Goal: Information Seeking & Learning: Compare options

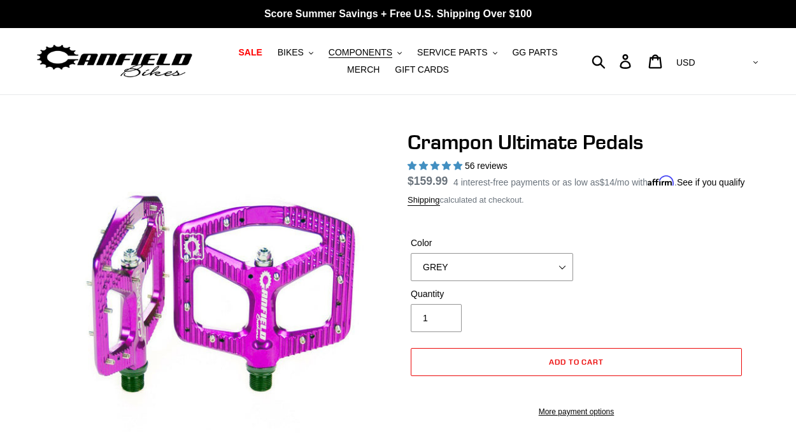
select select "GREY"
select select "highest-rating"
click at [300, 47] on span "BIKES" at bounding box center [291, 52] width 26 height 11
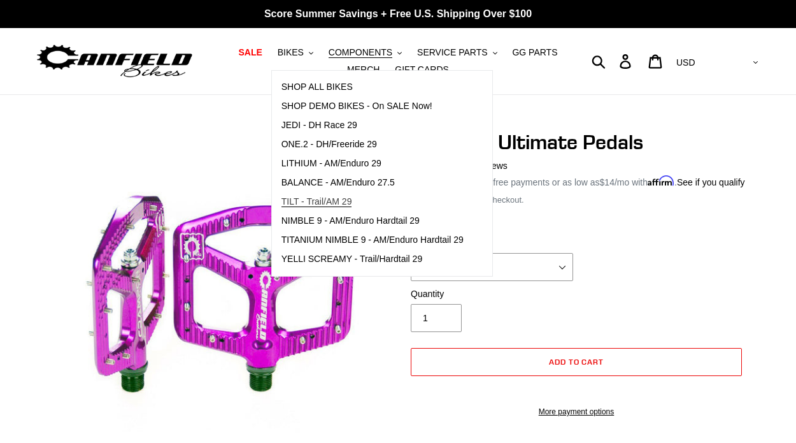
click at [327, 195] on link "TILT - Trail/AM 29" at bounding box center [372, 201] width 201 height 19
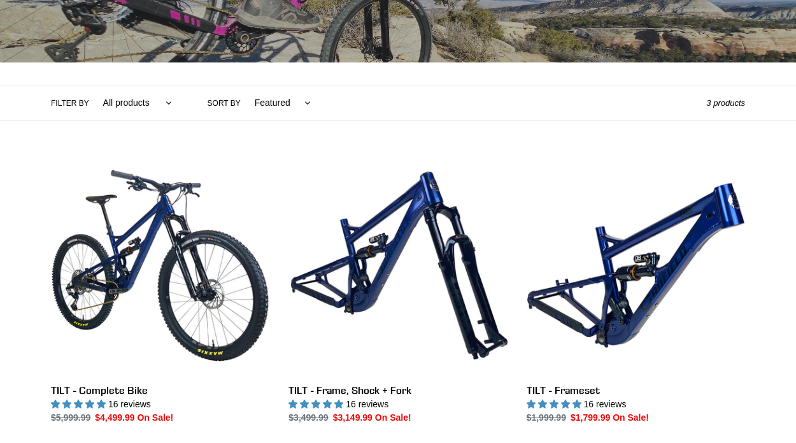
scroll to position [234, 0]
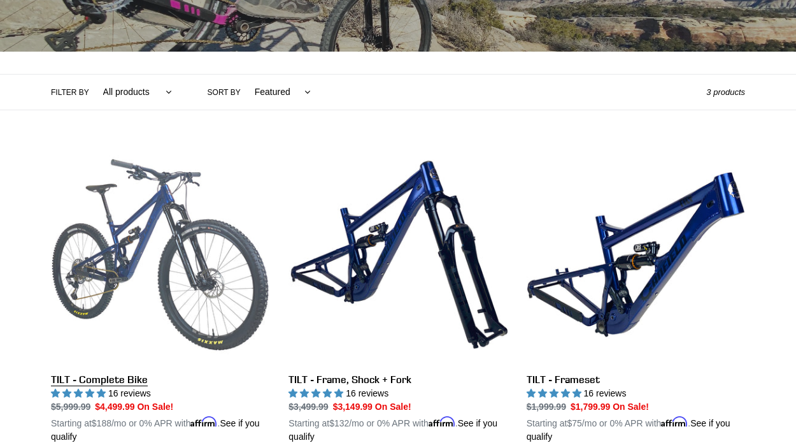
click at [188, 213] on link "TILT - Complete Bike" at bounding box center [160, 294] width 218 height 298
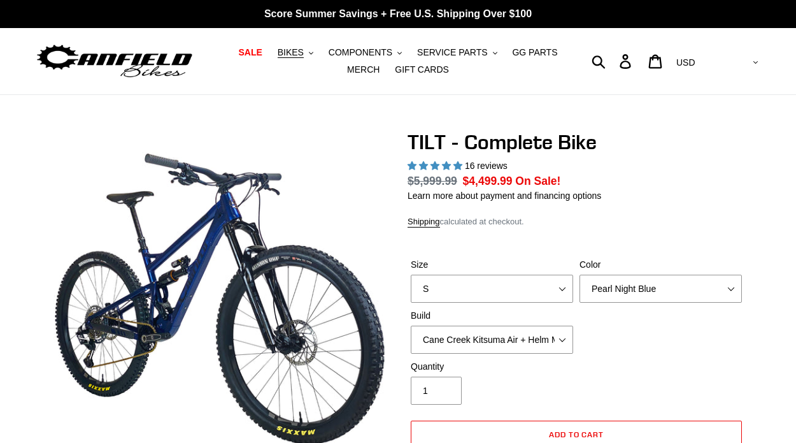
select select "highest-rating"
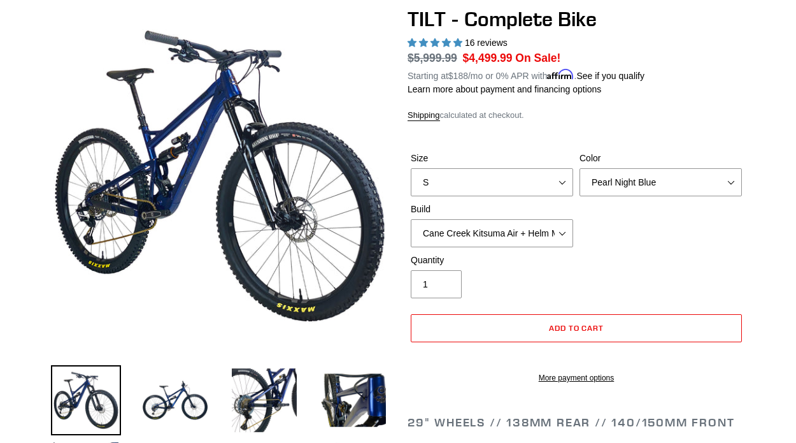
scroll to position [117, 0]
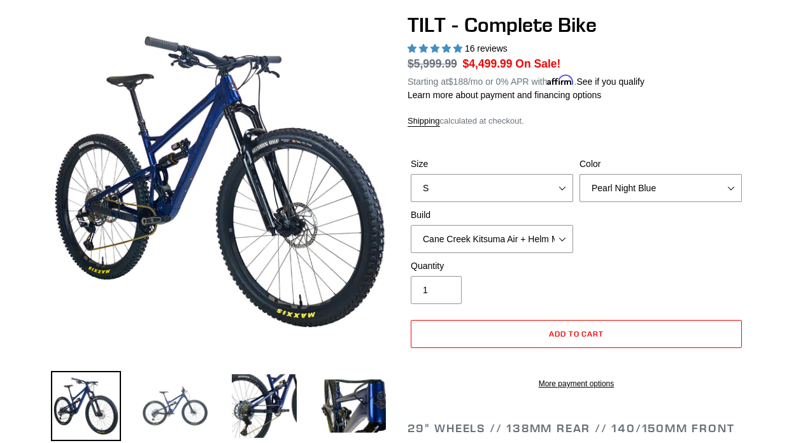
click at [173, 404] on img at bounding box center [175, 406] width 70 height 70
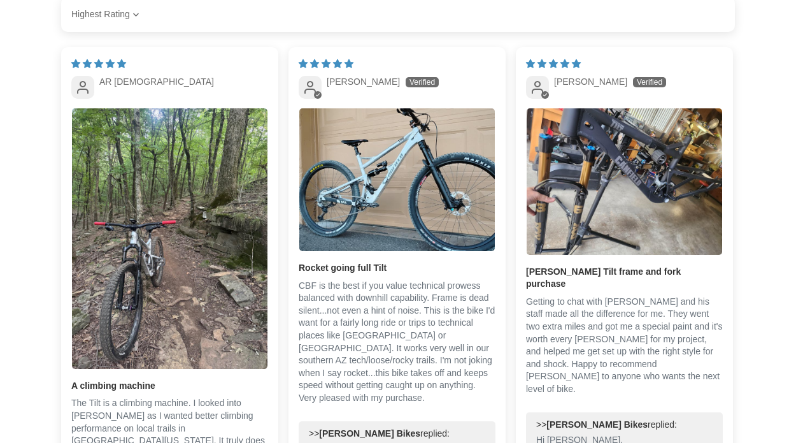
scroll to position [2780, 0]
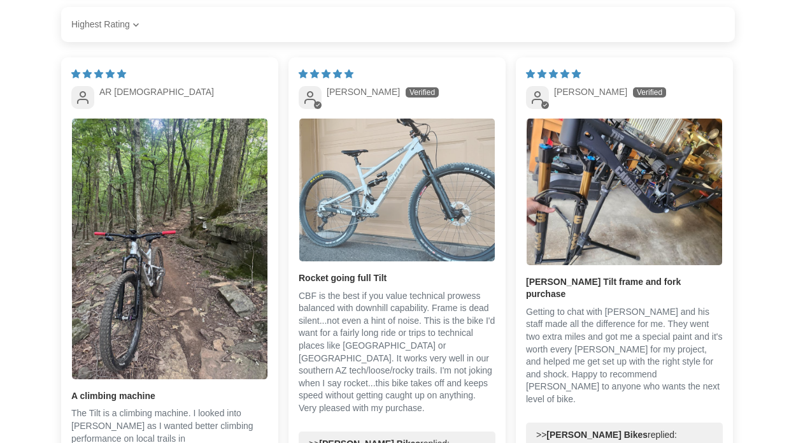
click at [432, 189] on img "Link to user picture 1" at bounding box center [397, 189] width 196 height 143
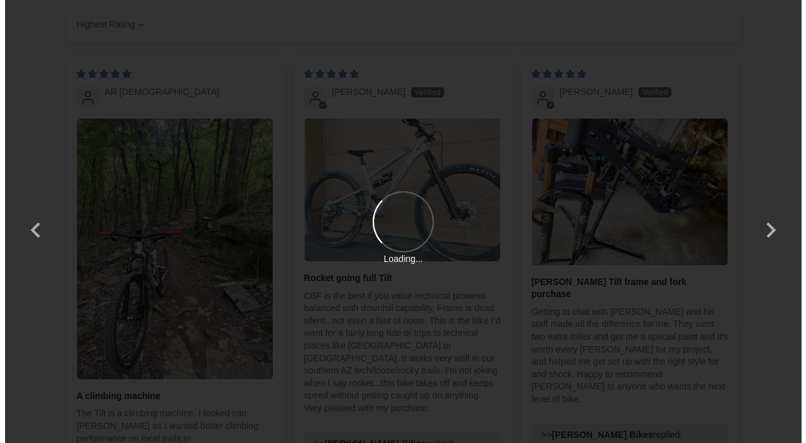
scroll to position [0, 0]
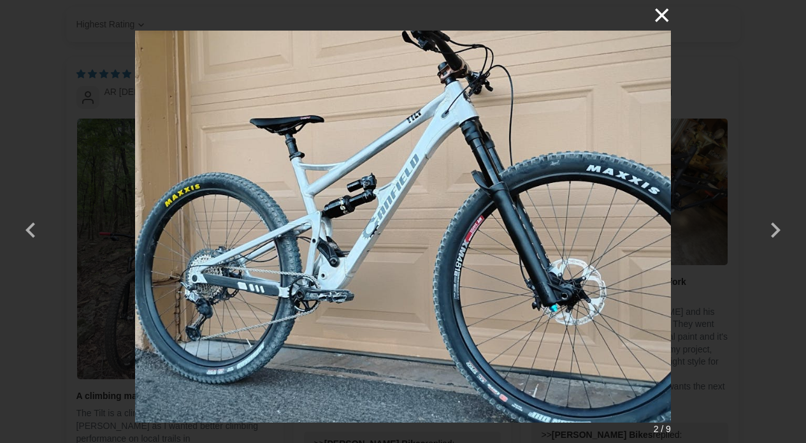
click at [657, 21] on button "×" at bounding box center [655, 15] width 31 height 31
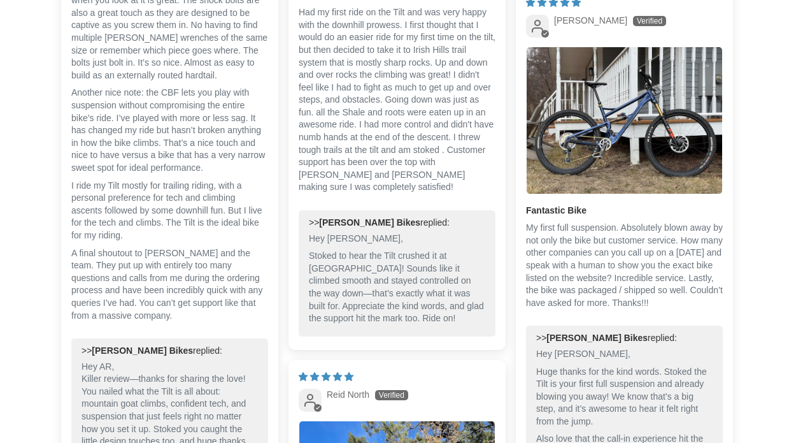
scroll to position [3593, 0]
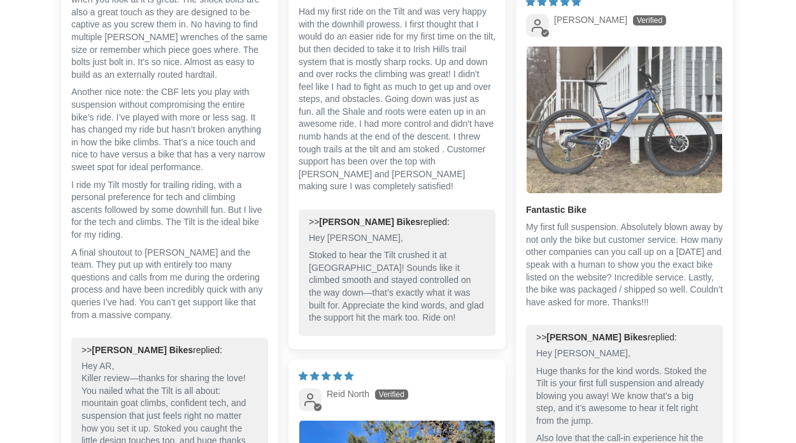
click at [604, 170] on img "Link to user picture 1" at bounding box center [625, 119] width 196 height 146
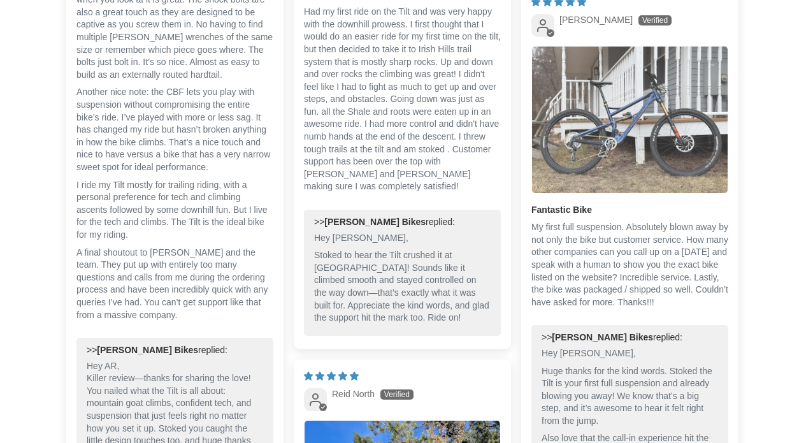
scroll to position [0, 0]
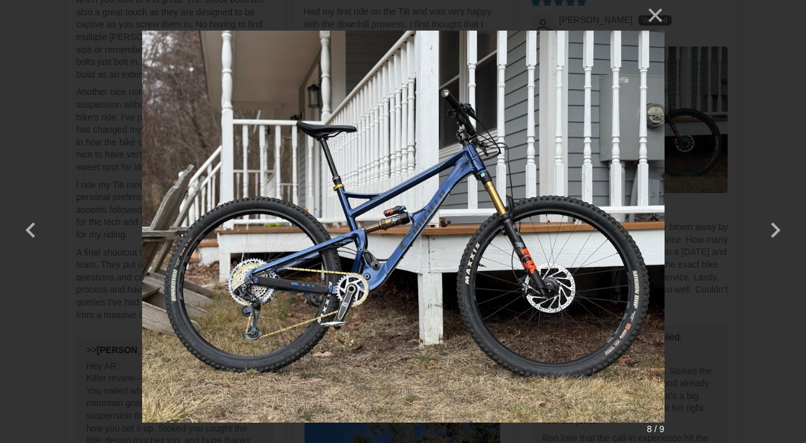
click at [666, 17] on div "× 8 / 9" at bounding box center [403, 221] width 806 height 443
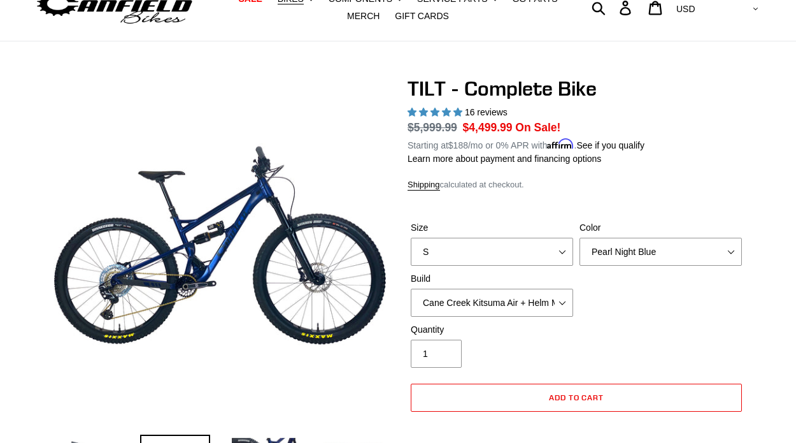
scroll to position [13, 0]
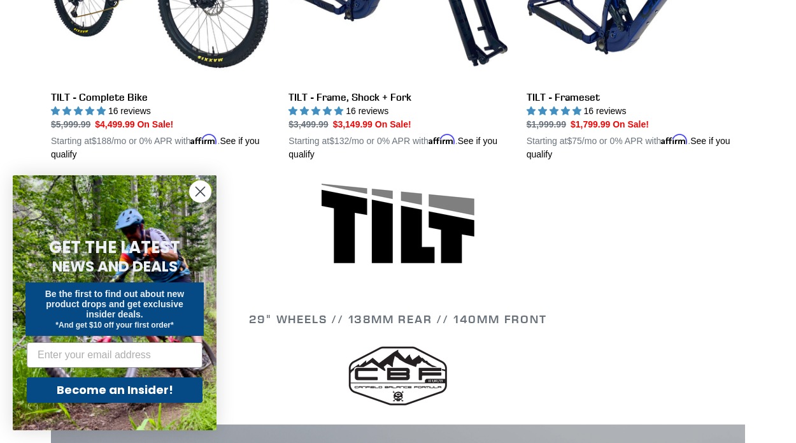
scroll to position [555, 0]
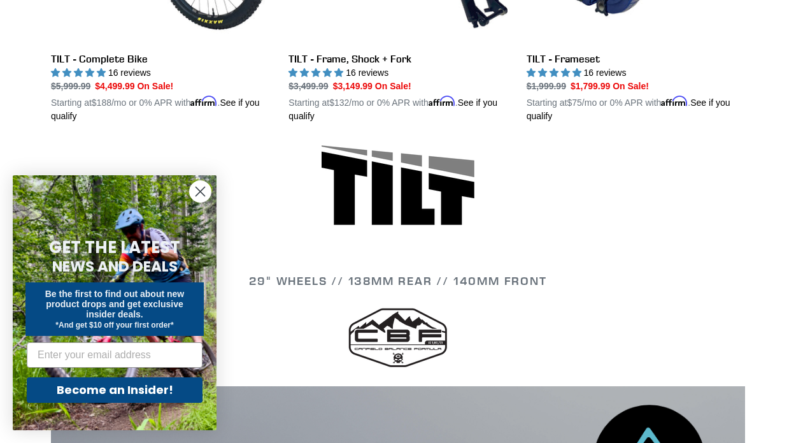
click at [199, 192] on icon "Close dialog" at bounding box center [200, 191] width 9 height 9
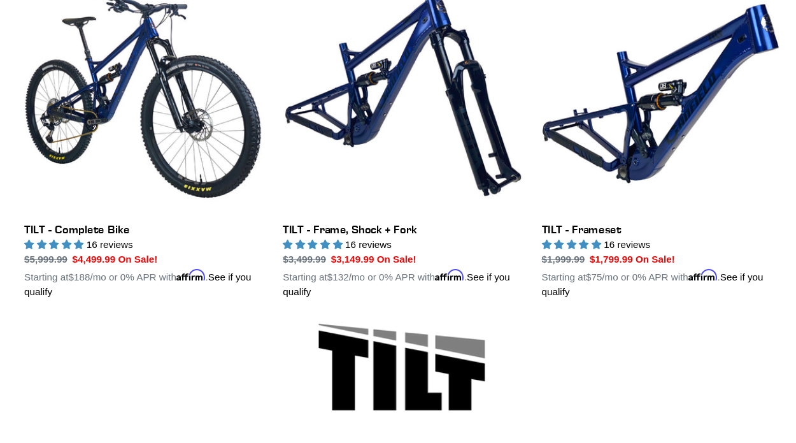
scroll to position [397, 0]
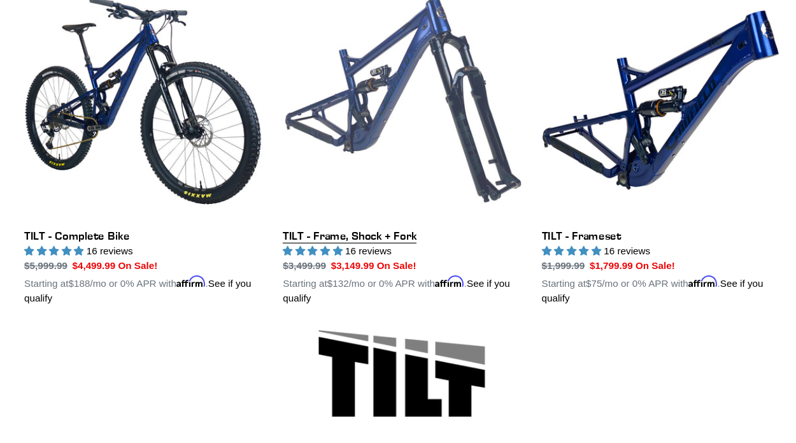
click at [373, 220] on link "TILT - Frame, Shock + Fork" at bounding box center [398, 132] width 218 height 298
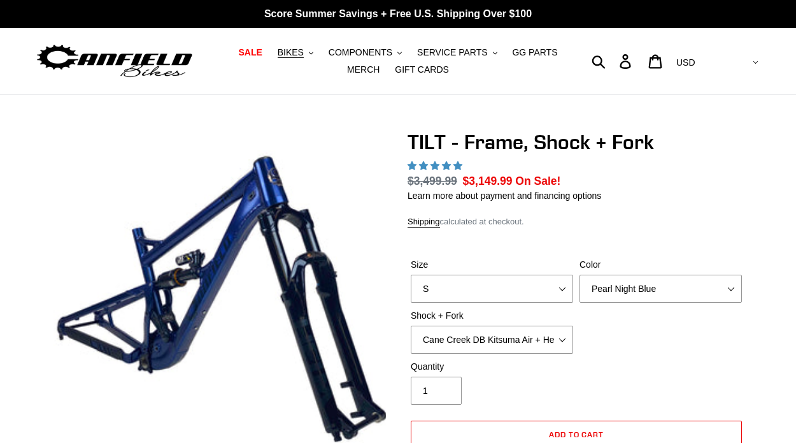
select select "highest-rating"
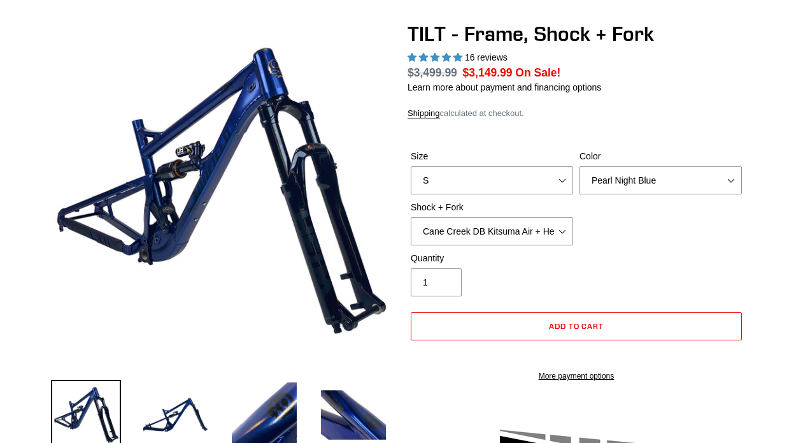
scroll to position [111, 0]
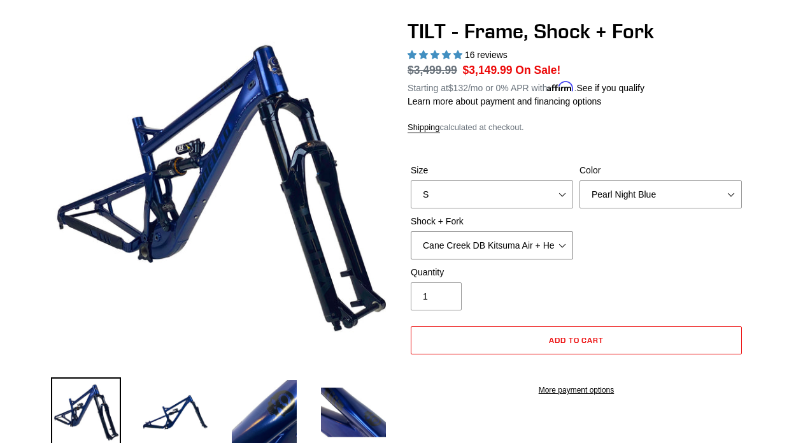
click at [565, 250] on select "Cane Creek DB Kitsuma Air + Helm MKII 140mm Cane Creek DB Kitsuma Air + Fox 36 …" at bounding box center [492, 245] width 162 height 28
click at [411, 231] on select "Cane Creek DB Kitsuma Air + Helm MKII 140mm Cane Creek DB Kitsuma Air + Fox 36 …" at bounding box center [492, 245] width 162 height 28
click at [562, 245] on select "Cane Creek DB Kitsuma Air + Helm MKII 140mm Cane Creek DB Kitsuma Air + Fox 36 …" at bounding box center [492, 245] width 162 height 28
click at [411, 231] on select "Cane Creek DB Kitsuma Air + Helm MKII 140mm Cane Creek DB Kitsuma Air + Fox 36 …" at bounding box center [492, 245] width 162 height 28
click at [557, 244] on select "Cane Creek DB Kitsuma Air + Helm MKII 140mm Cane Creek DB Kitsuma Air + Fox 36 …" at bounding box center [492, 245] width 162 height 28
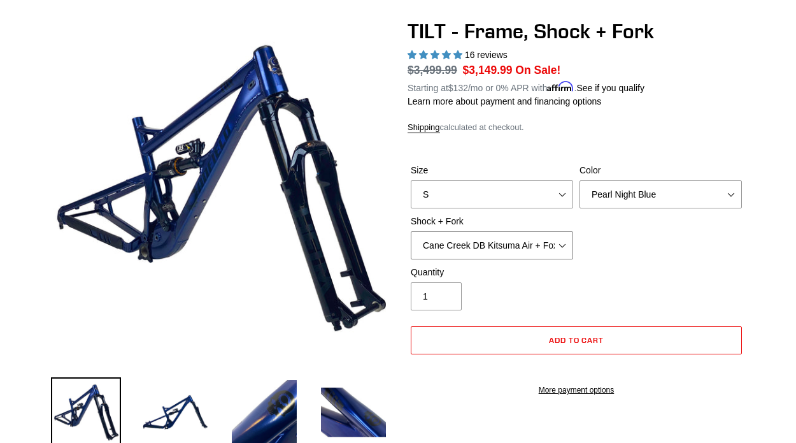
click at [411, 231] on select "Cane Creek DB Kitsuma Air + Helm MKII 140mm Cane Creek DB Kitsuma Air + Fox 36 …" at bounding box center [492, 245] width 162 height 28
click at [552, 252] on select "Cane Creek DB Kitsuma Air + Helm MKII 140mm Cane Creek DB Kitsuma Air + Fox 36 …" at bounding box center [492, 245] width 162 height 28
click at [411, 231] on select "Cane Creek DB Kitsuma Air + Helm MKII 140mm Cane Creek DB Kitsuma Air + Fox 36 …" at bounding box center [492, 245] width 162 height 28
click at [546, 247] on select "Cane Creek DB Kitsuma Air + Helm MKII 140mm Cane Creek DB Kitsuma Air + Fox 36 …" at bounding box center [492, 245] width 162 height 28
select select "Cane Creek DB Kitsuma Air + Helm MKII 140mm"
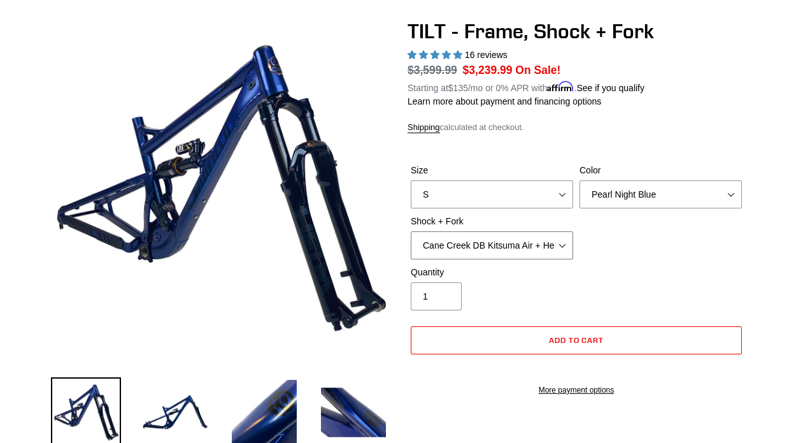
click at [411, 231] on select "Cane Creek DB Kitsuma Air + Helm MKII 140mm Cane Creek DB Kitsuma Air + Fox 36 …" at bounding box center [492, 245] width 162 height 28
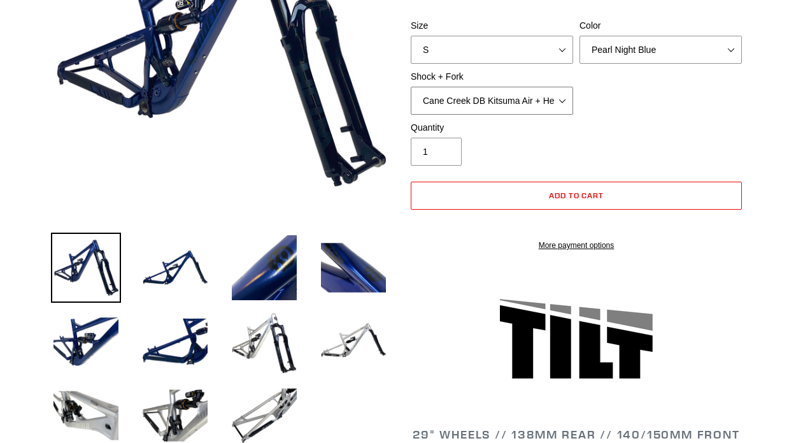
scroll to position [257, 0]
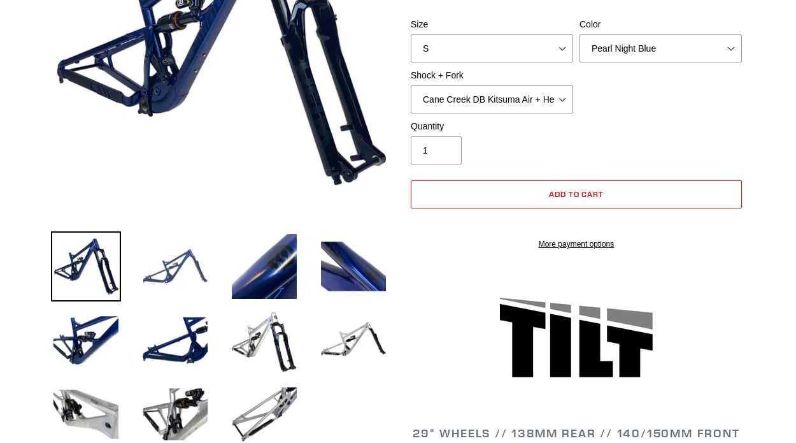
click at [168, 277] on img at bounding box center [175, 266] width 70 height 70
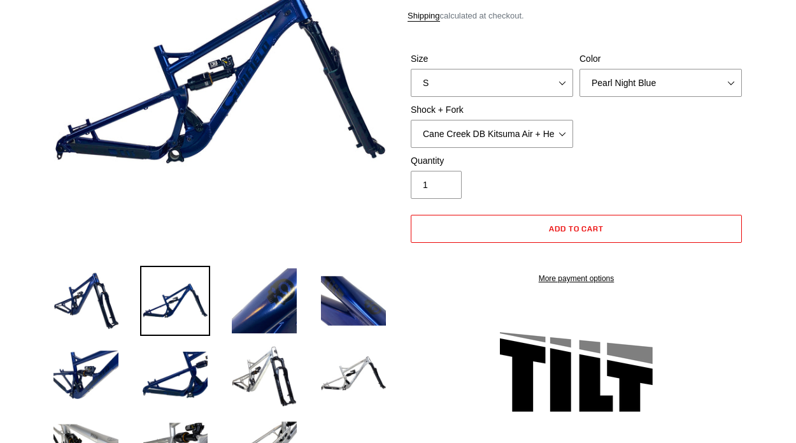
scroll to position [223, 0]
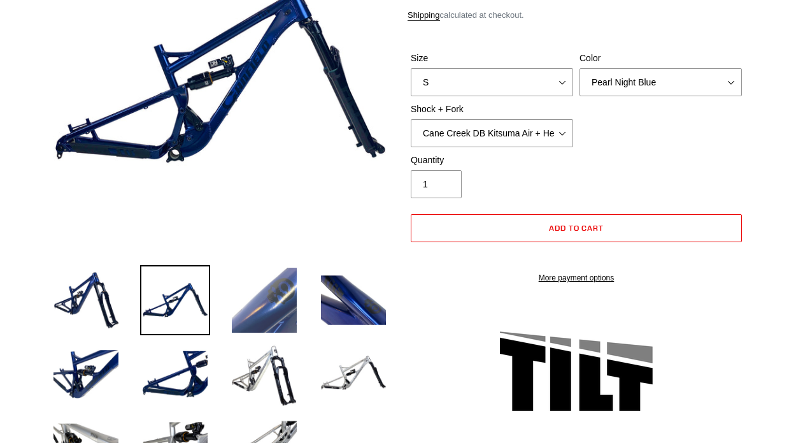
click at [265, 327] on img at bounding box center [264, 300] width 70 height 70
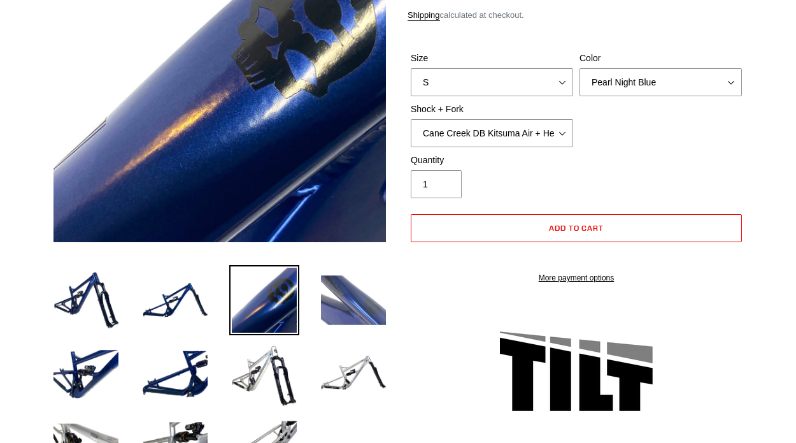
click at [357, 301] on img at bounding box center [353, 300] width 70 height 70
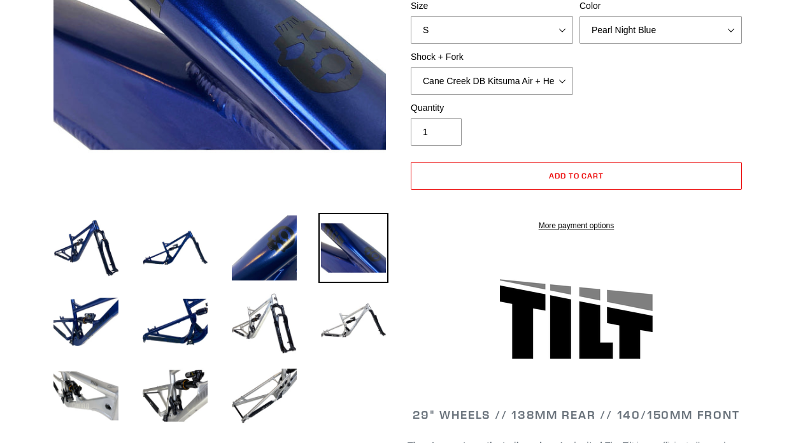
scroll to position [276, 0]
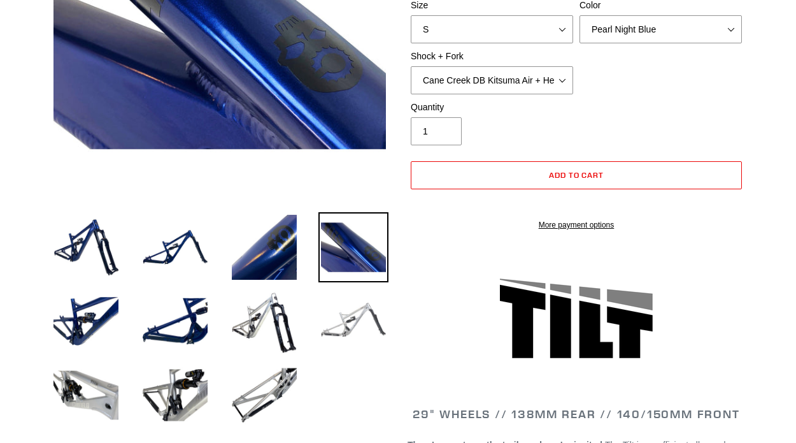
click at [352, 308] on img at bounding box center [353, 321] width 70 height 70
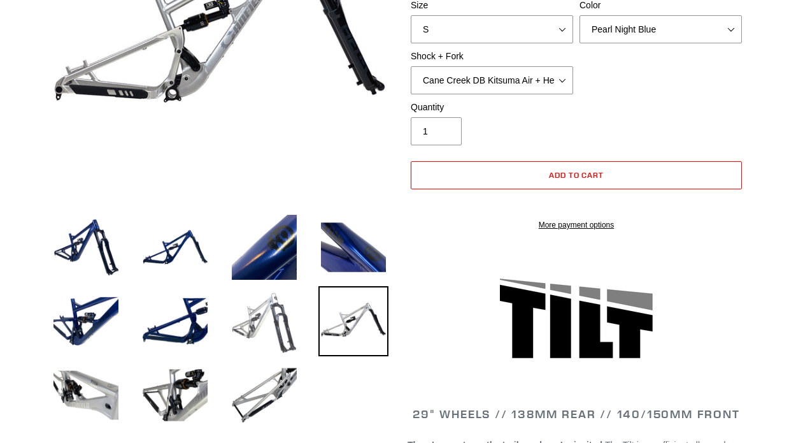
click at [282, 321] on img at bounding box center [264, 321] width 70 height 70
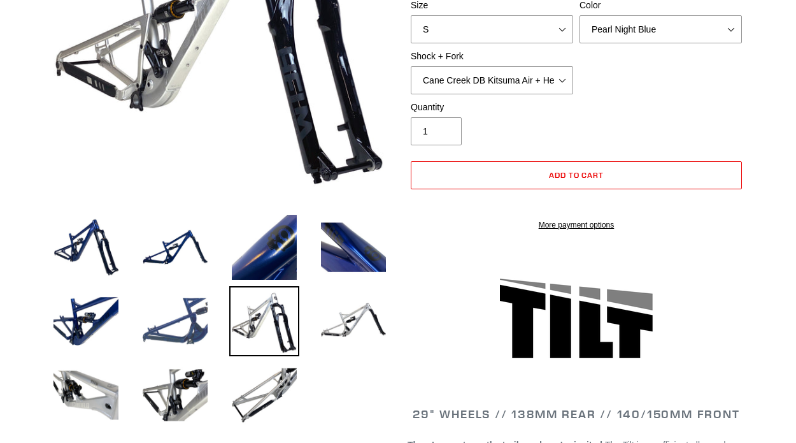
click at [185, 317] on img at bounding box center [175, 321] width 70 height 70
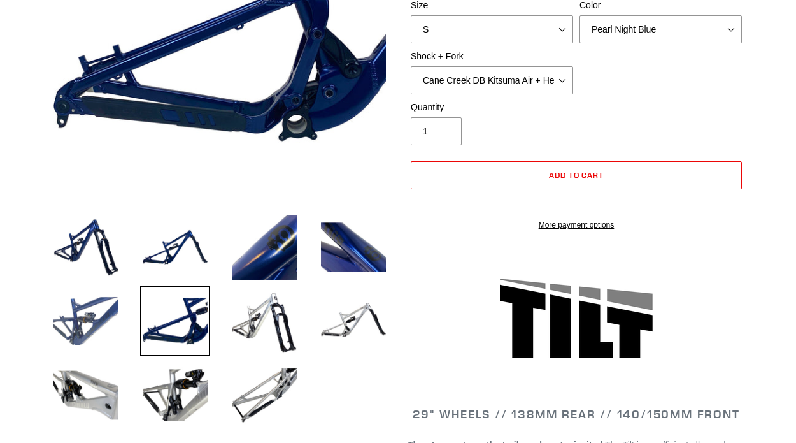
click at [82, 318] on img at bounding box center [86, 321] width 70 height 70
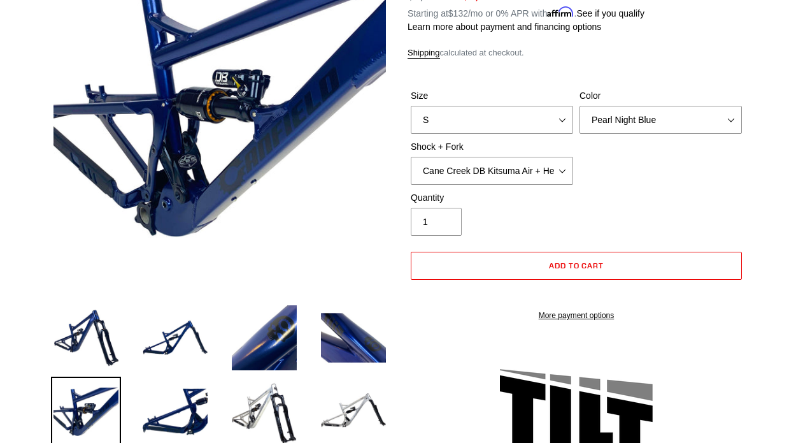
scroll to position [0, 0]
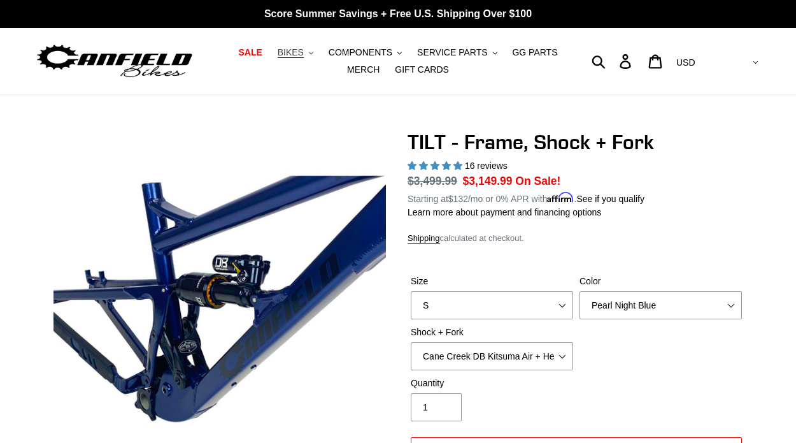
click at [312, 51] on icon ".cls-1{fill:#231f20}" at bounding box center [311, 53] width 4 height 4
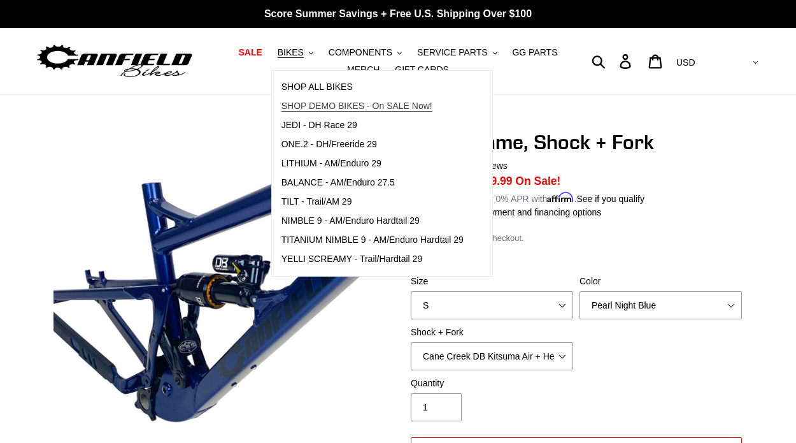
click at [327, 105] on span "SHOP DEMO BIKES - On SALE Now!" at bounding box center [357, 106] width 151 height 11
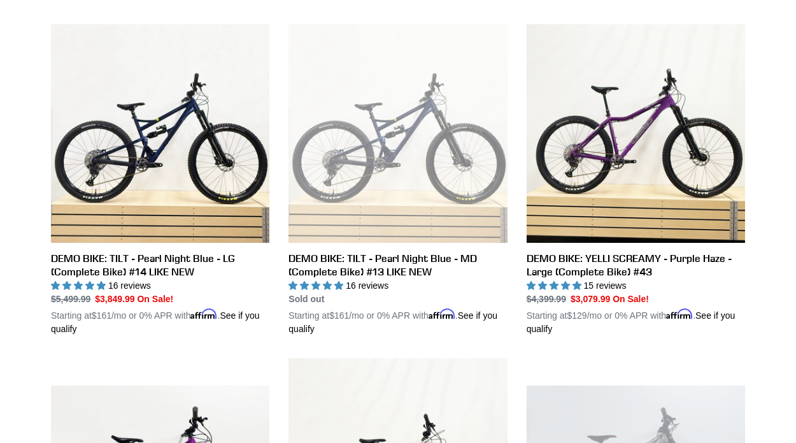
scroll to position [691, 0]
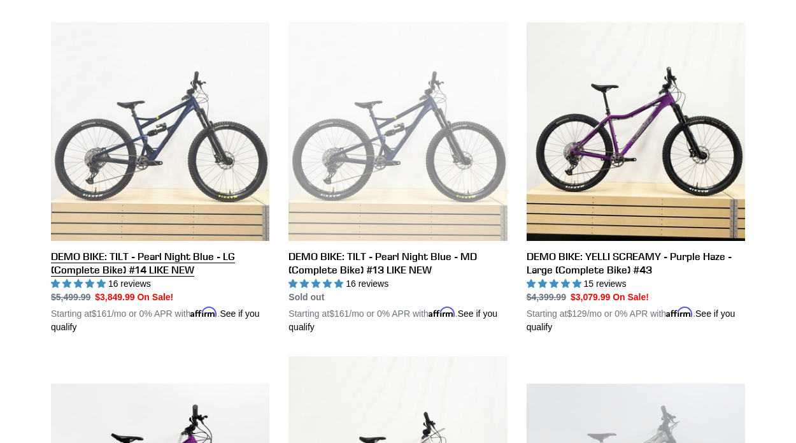
click at [204, 257] on link "DEMO BIKE: TILT - Pearl Night Blue - LG (Complete Bike) #14 LIKE NEW" at bounding box center [160, 177] width 218 height 311
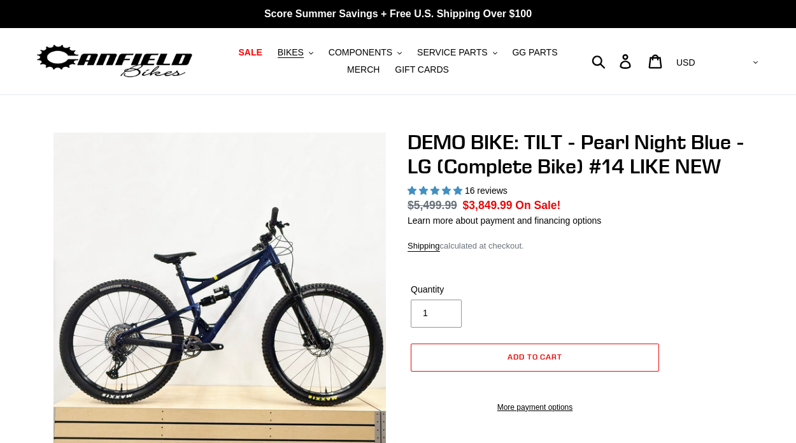
select select "highest-rating"
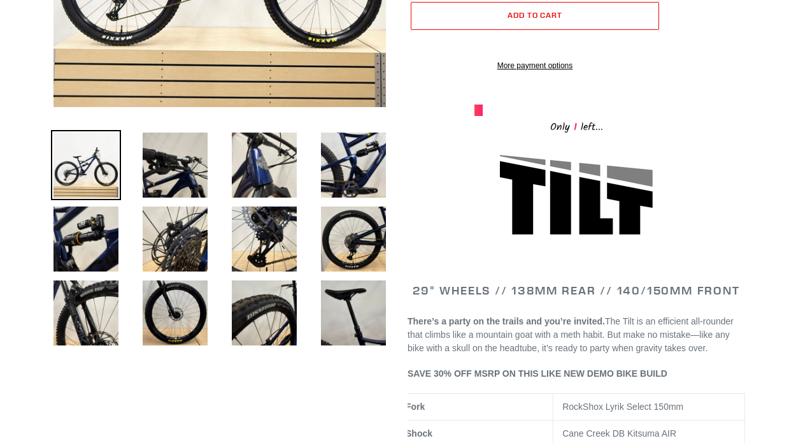
scroll to position [362, 0]
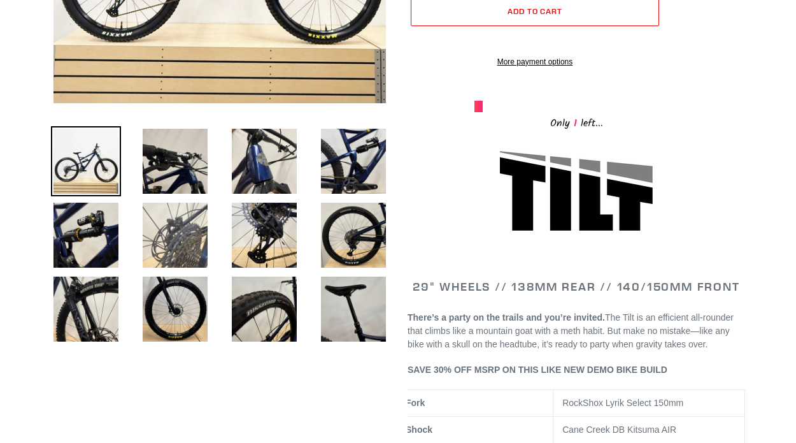
click at [151, 211] on img at bounding box center [175, 235] width 70 height 70
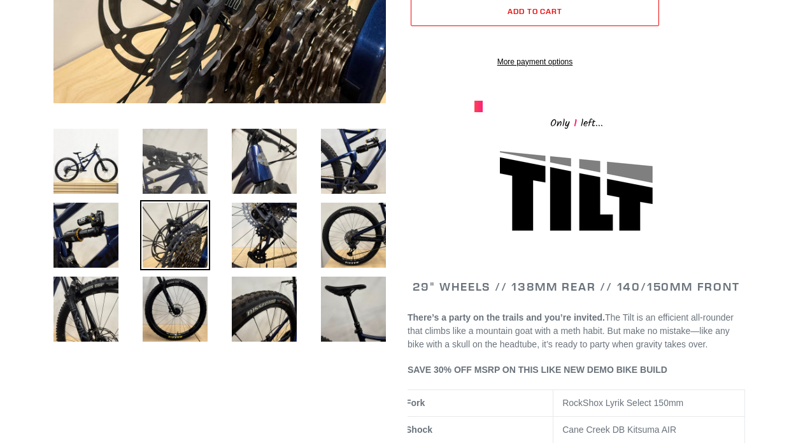
click at [161, 152] on img at bounding box center [175, 161] width 70 height 70
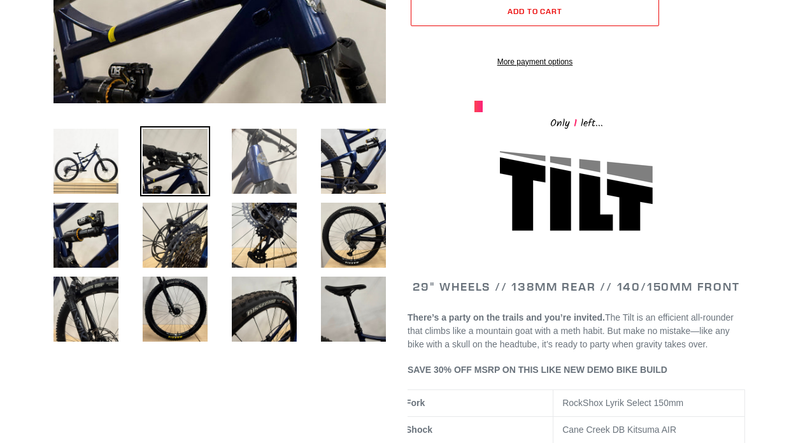
click at [260, 151] on img at bounding box center [264, 161] width 70 height 70
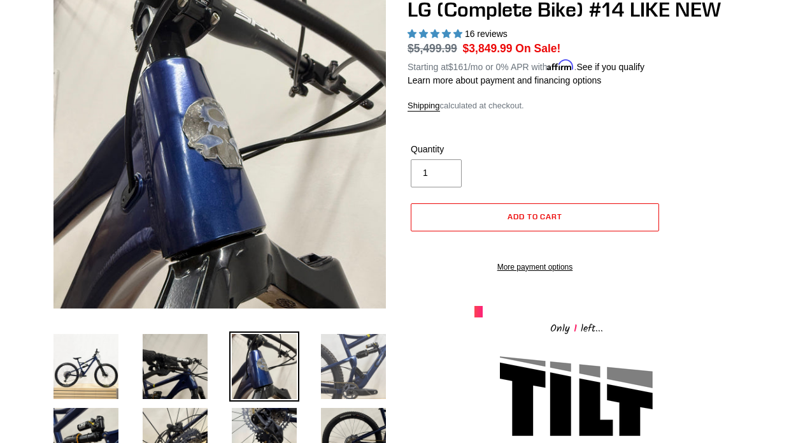
scroll to position [161, 0]
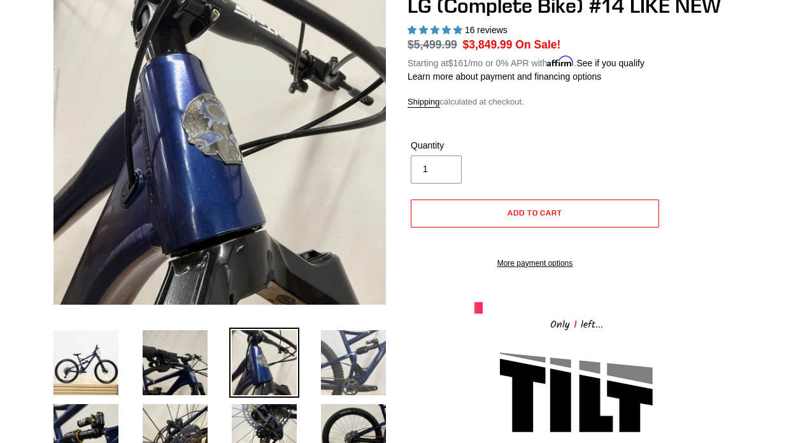
click at [367, 329] on img at bounding box center [353, 362] width 70 height 70
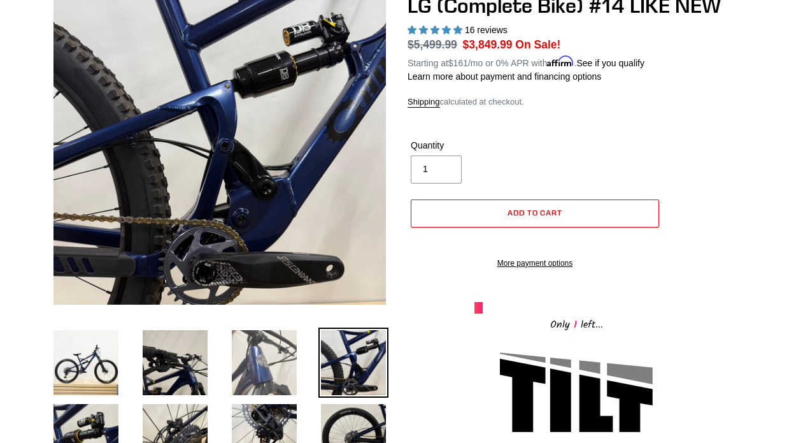
click at [286, 343] on img at bounding box center [264, 362] width 70 height 70
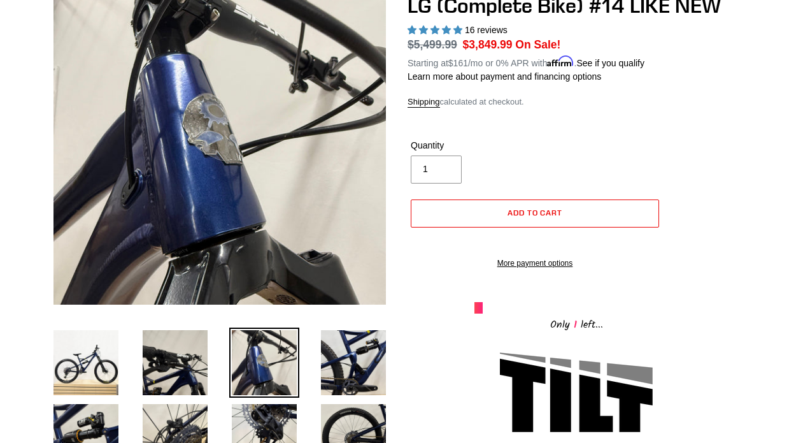
click at [220, 339] on li at bounding box center [254, 366] width 89 height 74
click at [176, 345] on img at bounding box center [175, 362] width 70 height 70
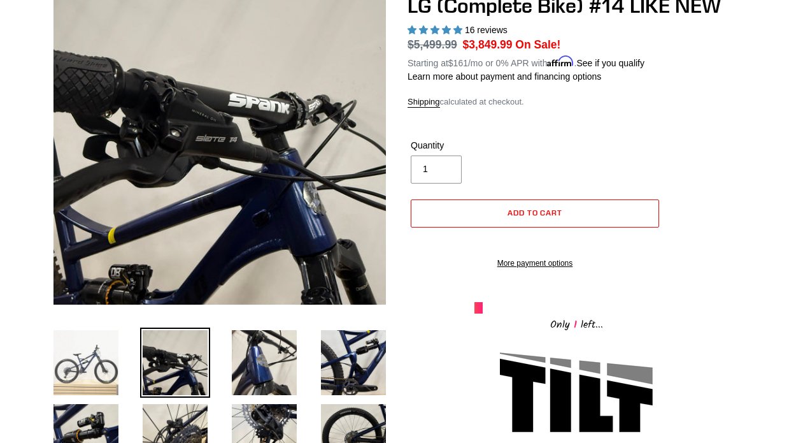
click at [101, 346] on img at bounding box center [86, 362] width 70 height 70
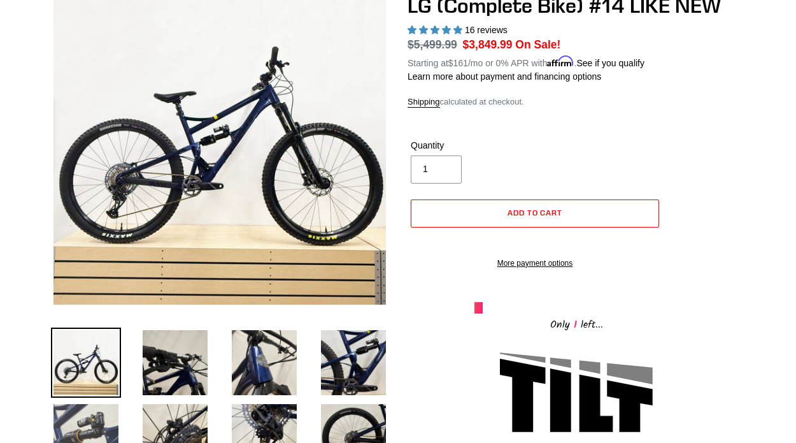
click at [96, 416] on img at bounding box center [86, 436] width 70 height 70
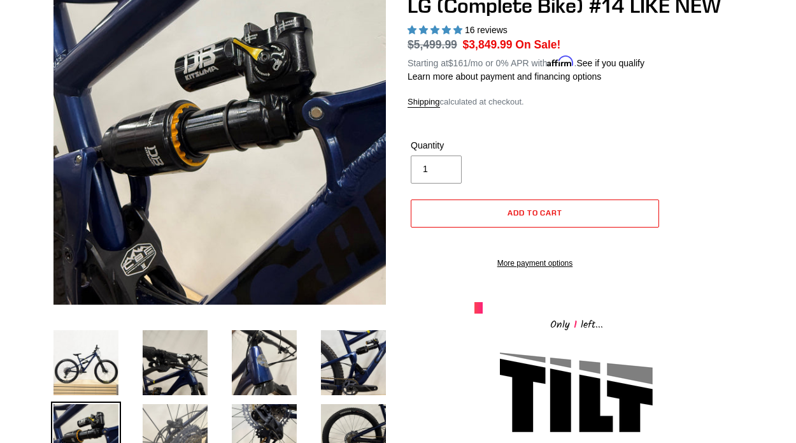
click at [168, 402] on img at bounding box center [175, 436] width 70 height 70
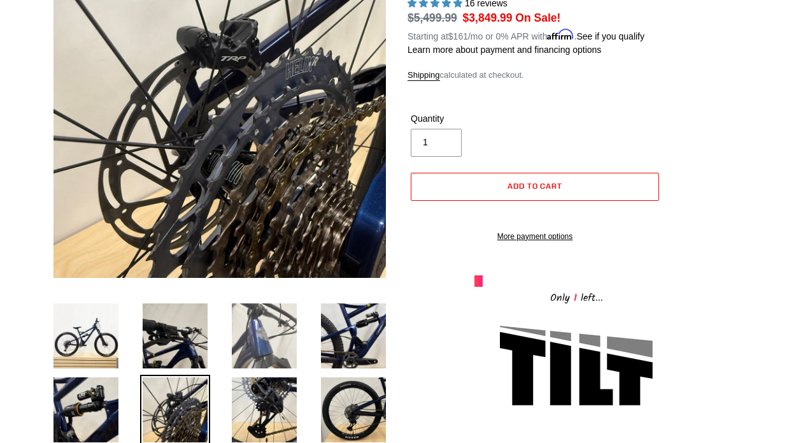
scroll to position [191, 0]
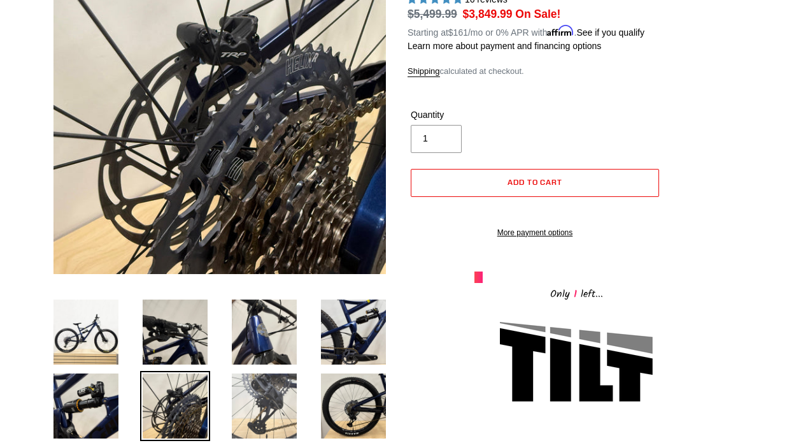
click at [252, 373] on img at bounding box center [264, 406] width 70 height 70
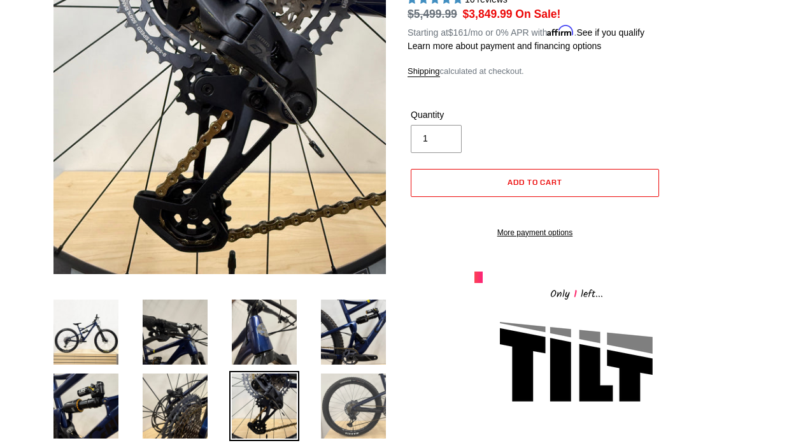
click at [337, 376] on img at bounding box center [353, 406] width 70 height 70
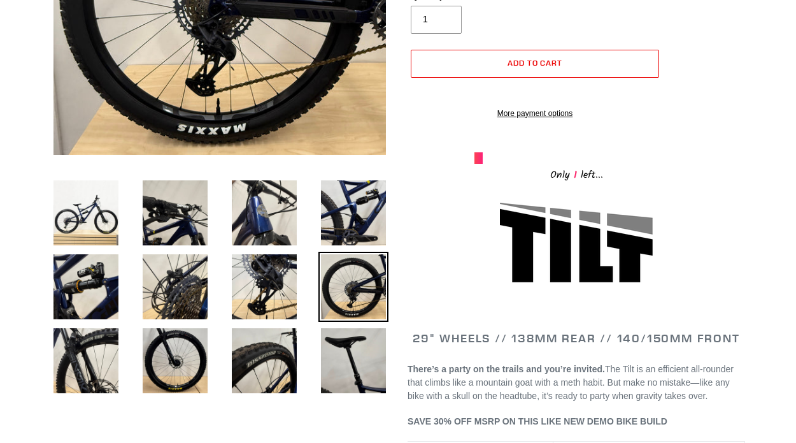
scroll to position [312, 0]
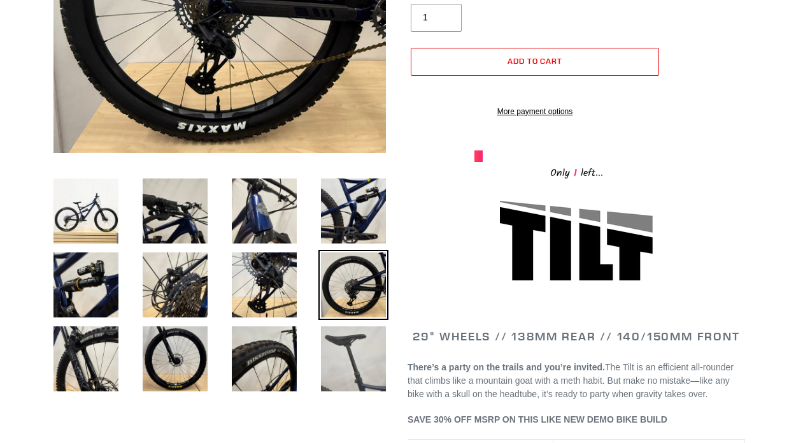
click at [341, 352] on img at bounding box center [353, 359] width 70 height 70
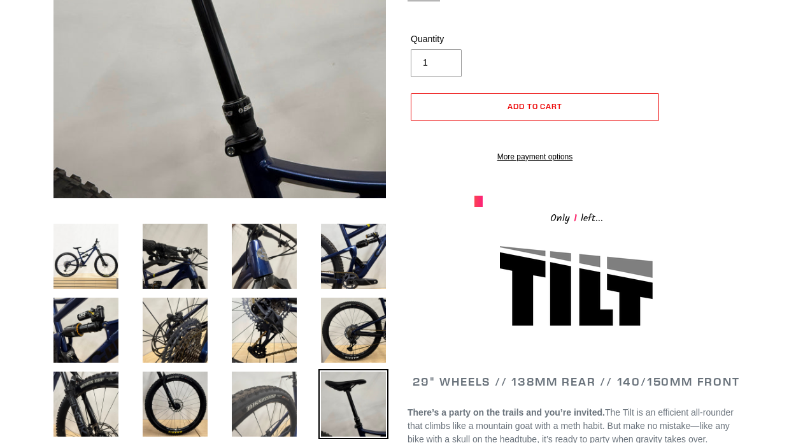
scroll to position [269, 0]
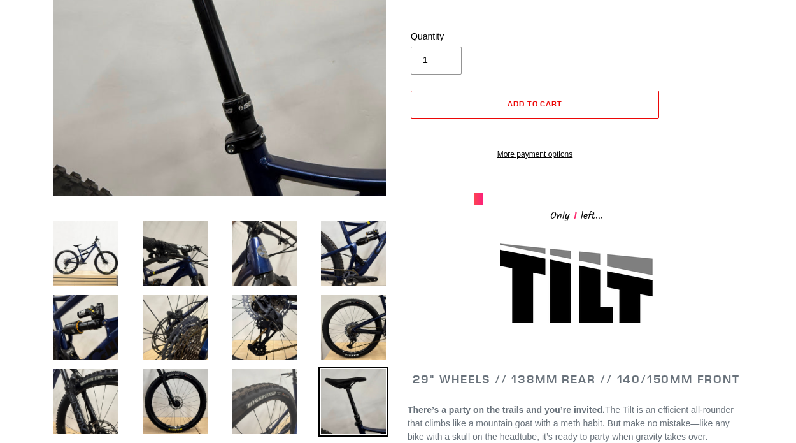
click at [246, 372] on img at bounding box center [264, 401] width 70 height 70
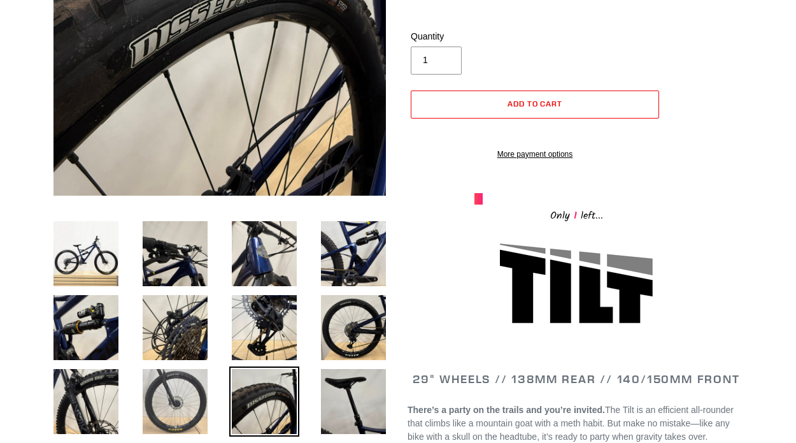
click at [185, 374] on img at bounding box center [175, 401] width 70 height 70
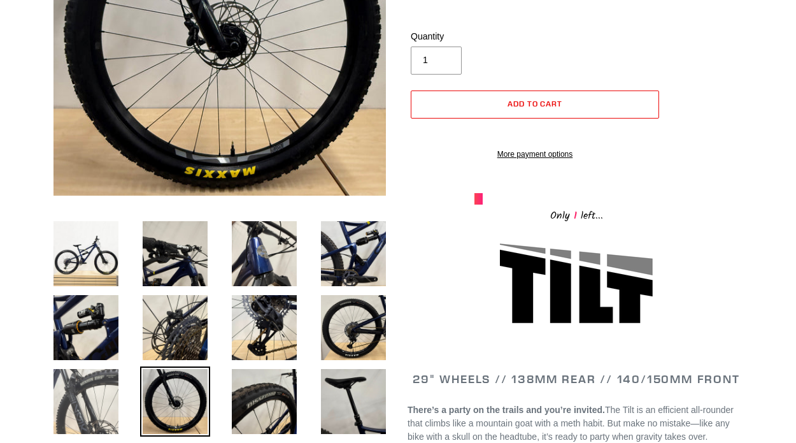
click at [110, 378] on img at bounding box center [86, 401] width 70 height 70
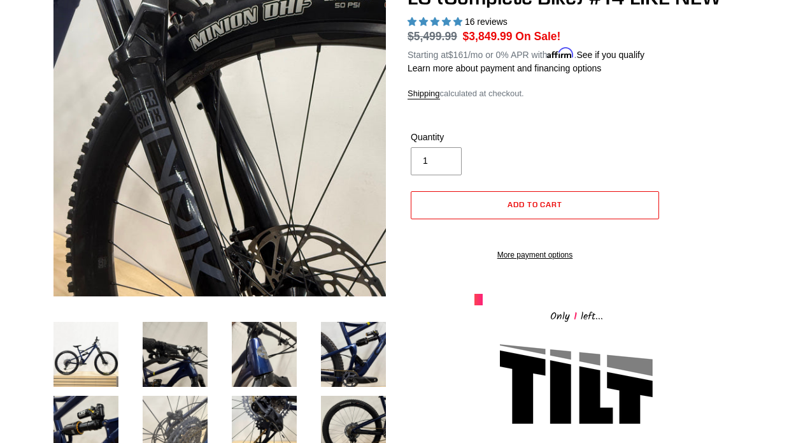
scroll to position [171, 0]
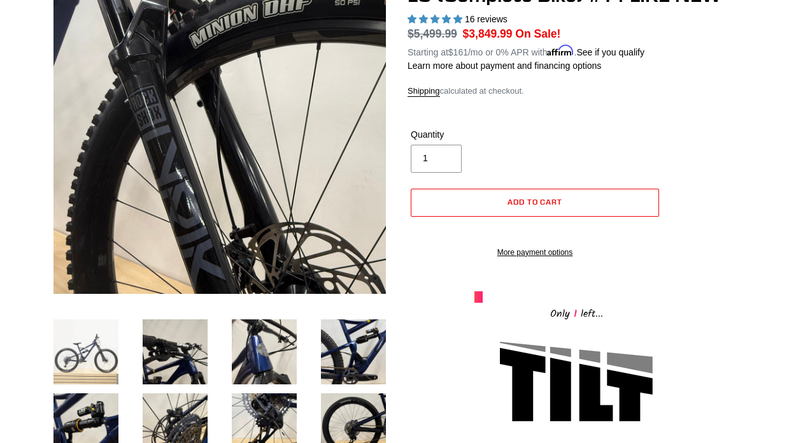
click at [105, 344] on img at bounding box center [86, 352] width 70 height 70
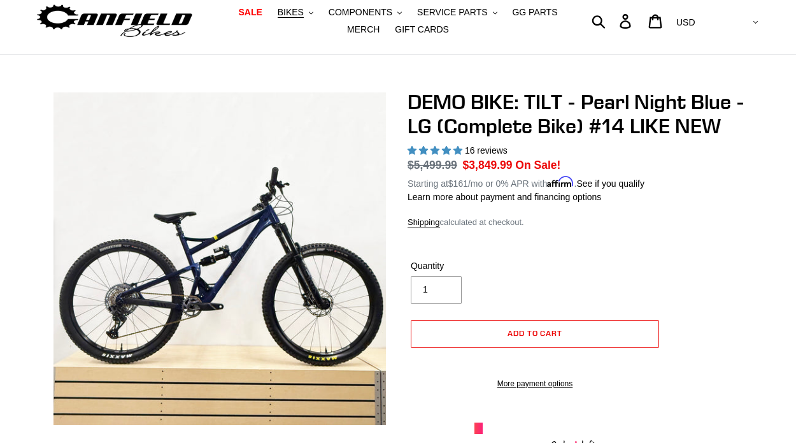
scroll to position [0, 0]
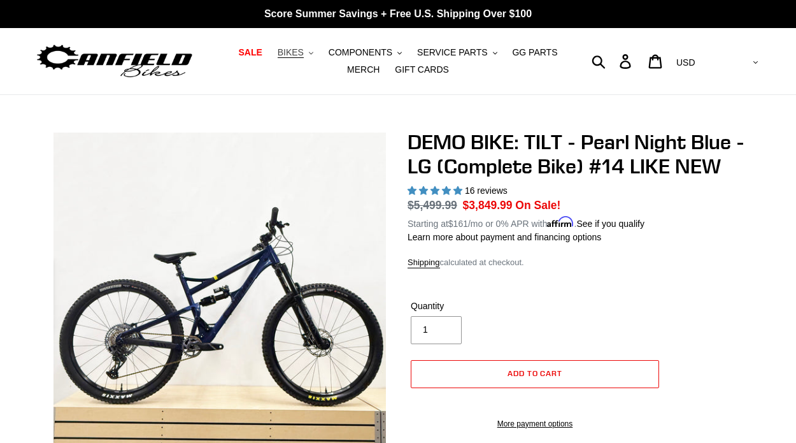
click at [284, 52] on span "BIKES" at bounding box center [291, 52] width 26 height 11
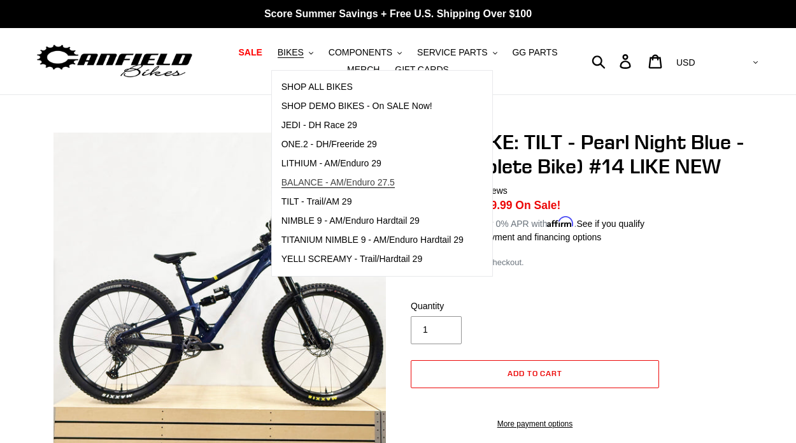
click at [331, 191] on link "BALANCE - AM/Enduro 27.5" at bounding box center [372, 182] width 201 height 19
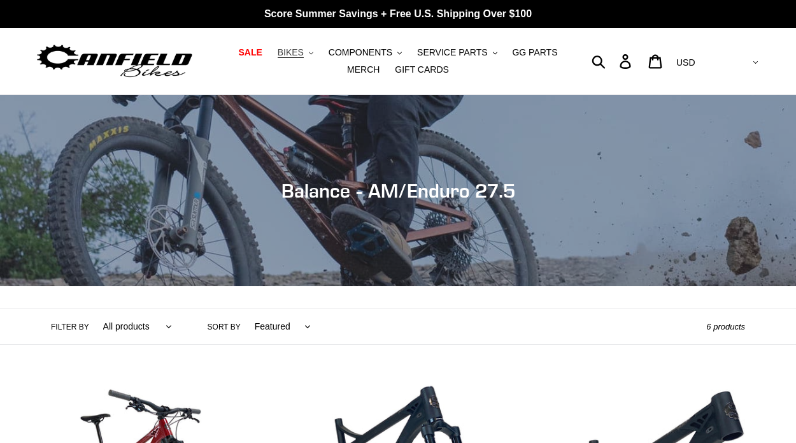
click at [304, 59] on button "BIKES .cls-1{fill:#231f20}" at bounding box center [295, 52] width 48 height 17
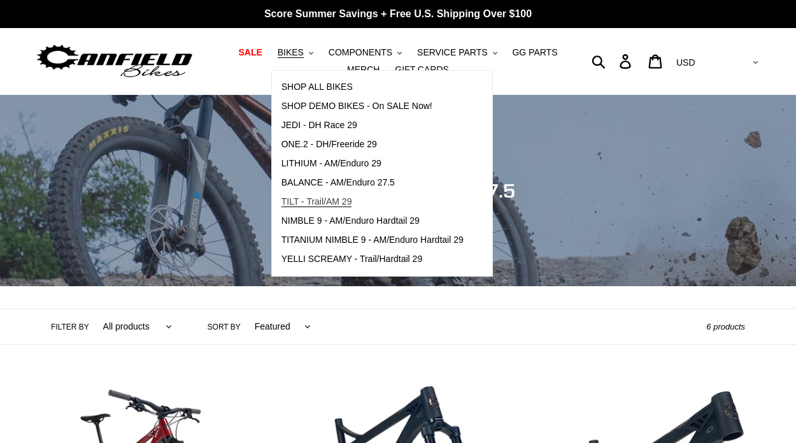
click at [327, 194] on link "TILT - Trail/AM 29" at bounding box center [372, 201] width 201 height 19
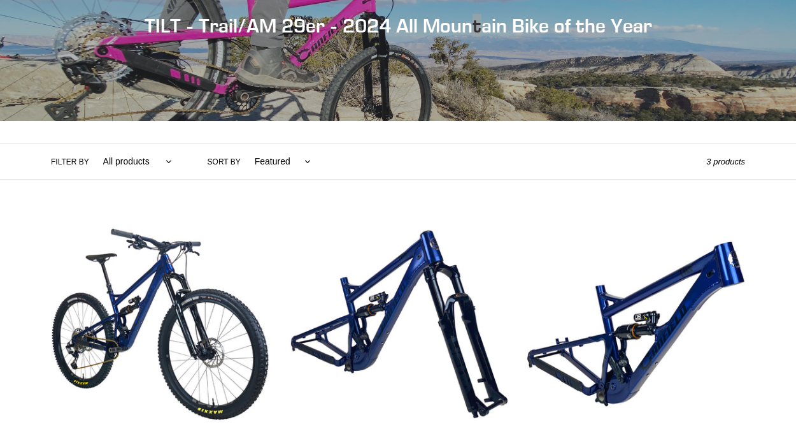
scroll to position [168, 0]
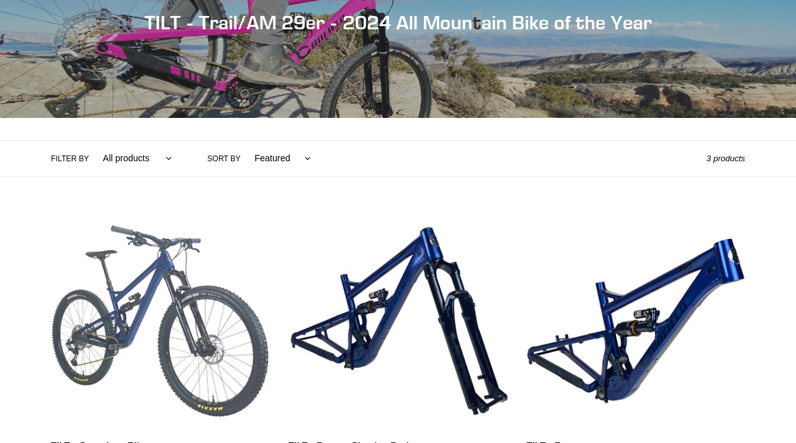
click at [194, 297] on link "TILT - Complete Bike" at bounding box center [160, 360] width 218 height 298
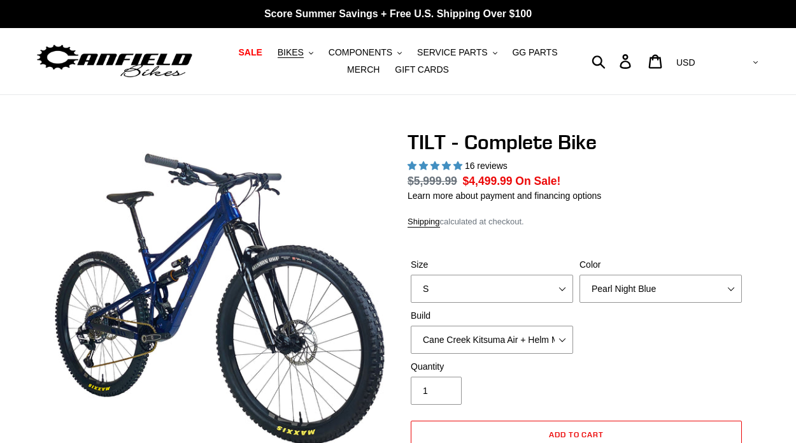
select select "highest-rating"
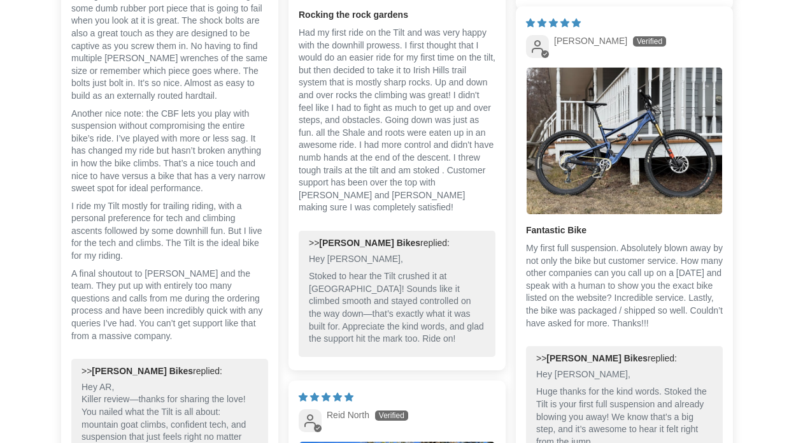
scroll to position [3560, 0]
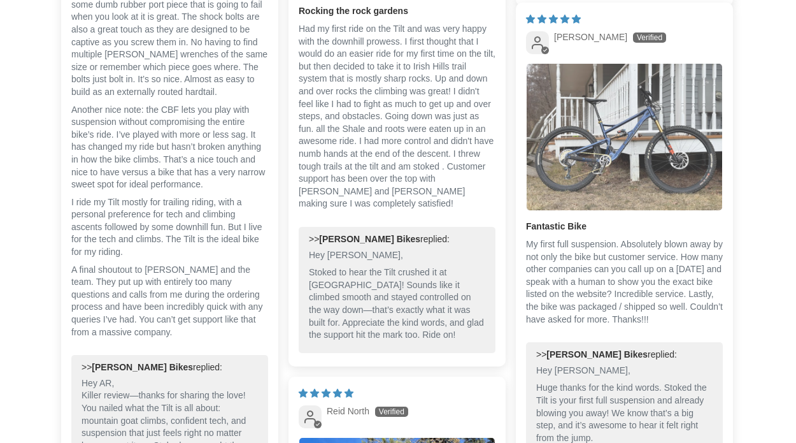
click at [559, 177] on img "Link to user picture 1" at bounding box center [625, 137] width 196 height 146
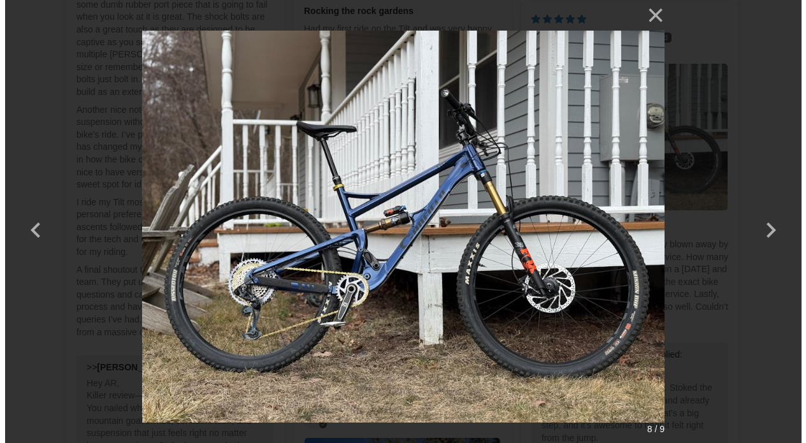
scroll to position [0, 0]
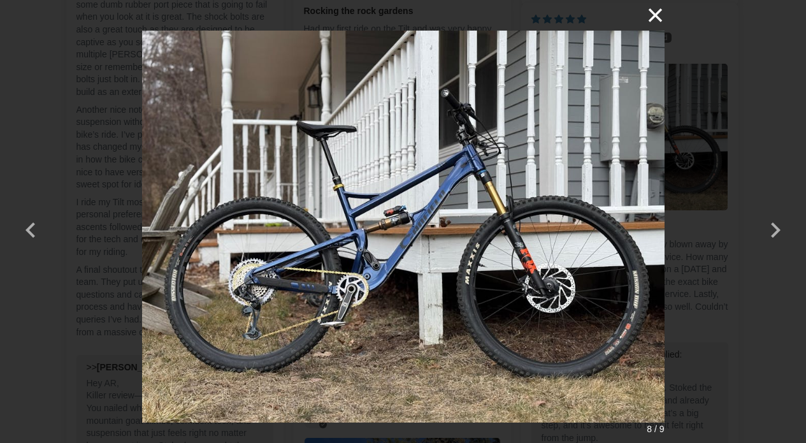
click at [661, 14] on button "×" at bounding box center [649, 15] width 31 height 31
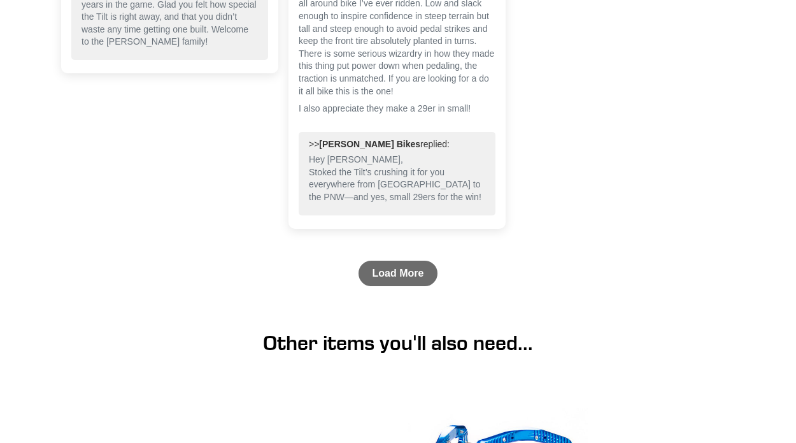
scroll to position [4363, 0]
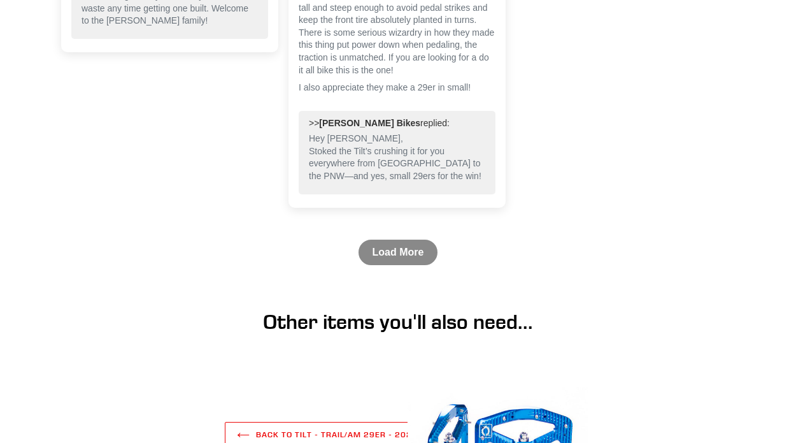
click at [411, 262] on link "Load More" at bounding box center [399, 251] width 80 height 25
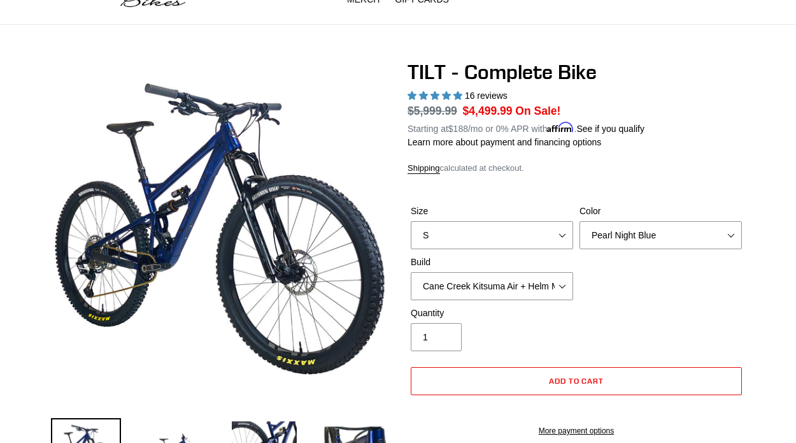
scroll to position [72, 0]
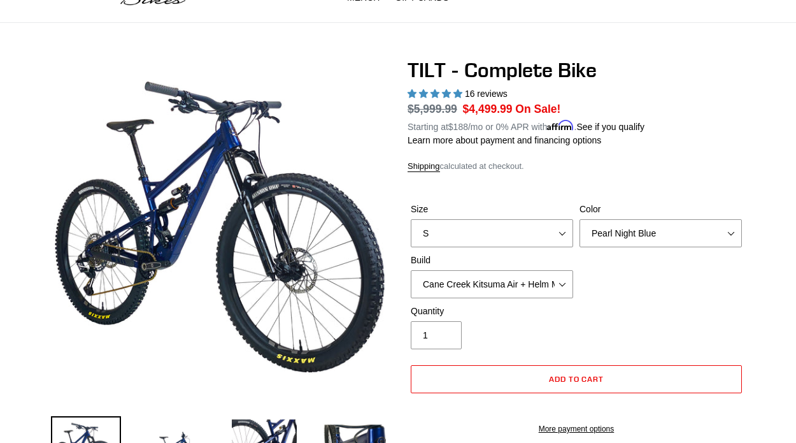
click at [581, 149] on div "TILT - Complete Bike 16 reviews Regular price $5,999.99 Sale price $4,499.99 On…" at bounding box center [577, 252] width 338 height 389
click at [532, 234] on select "S M L" at bounding box center [492, 233] width 162 height 28
select select "L"
click at [411, 219] on select "S M L" at bounding box center [492, 233] width 162 height 28
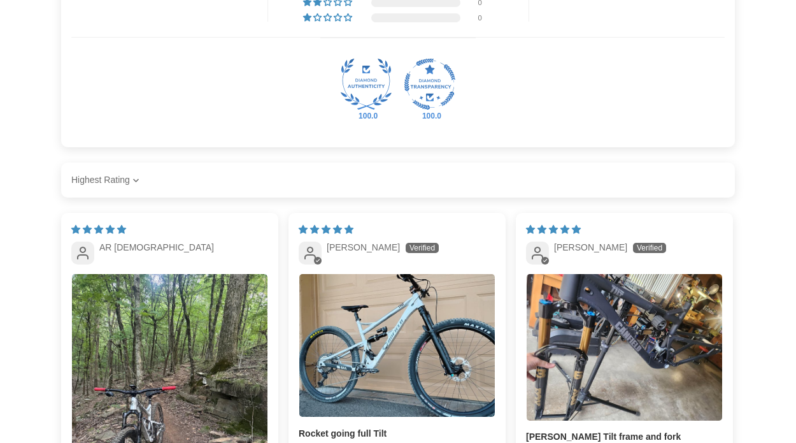
scroll to position [2626, 0]
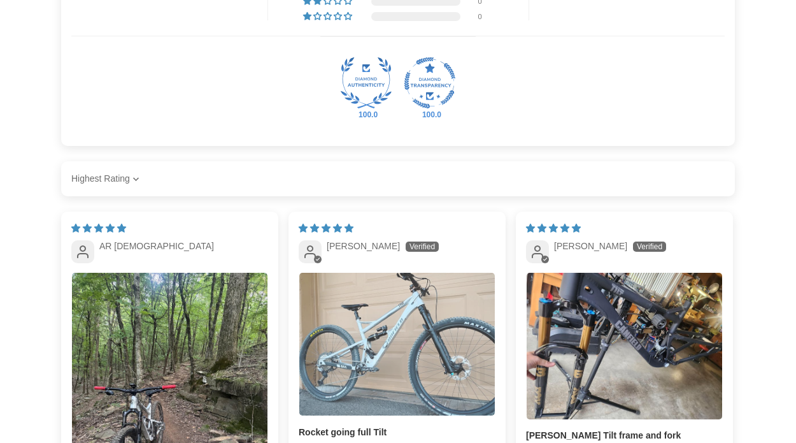
click at [362, 357] on img "Link to user picture 1" at bounding box center [397, 344] width 196 height 143
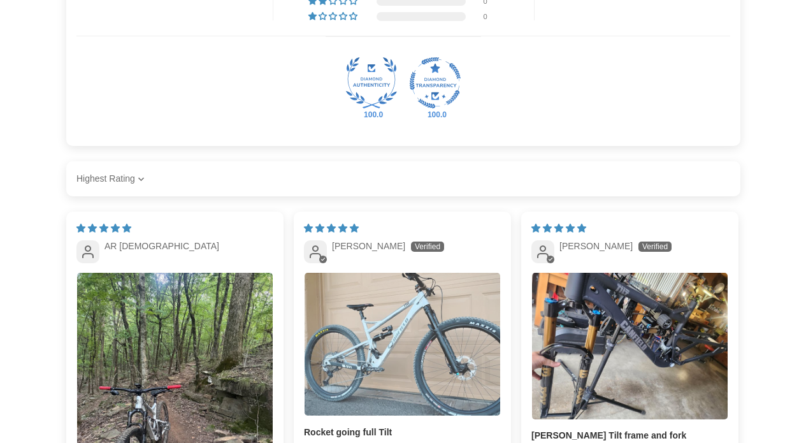
scroll to position [0, 0]
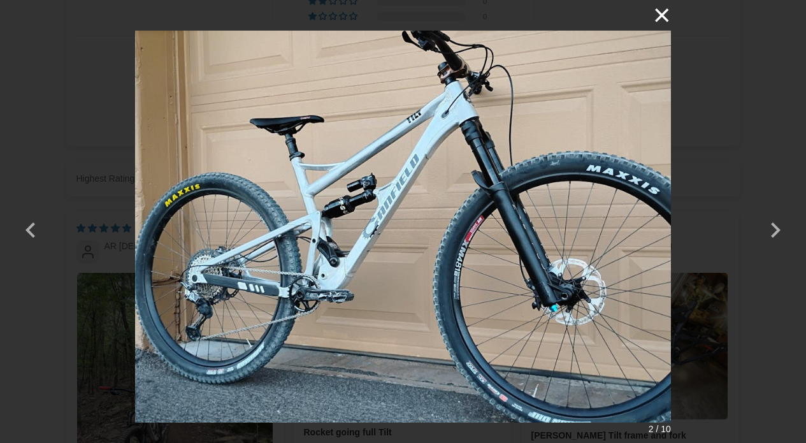
click at [666, 20] on button "×" at bounding box center [655, 15] width 31 height 31
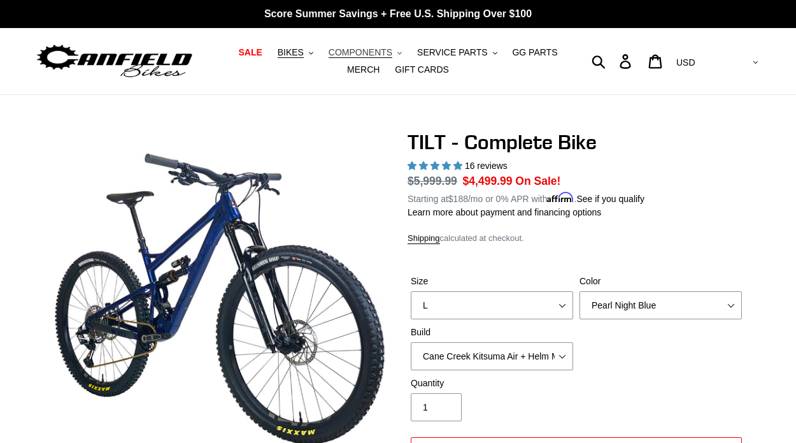
click at [342, 57] on span "COMPONENTS" at bounding box center [361, 52] width 64 height 11
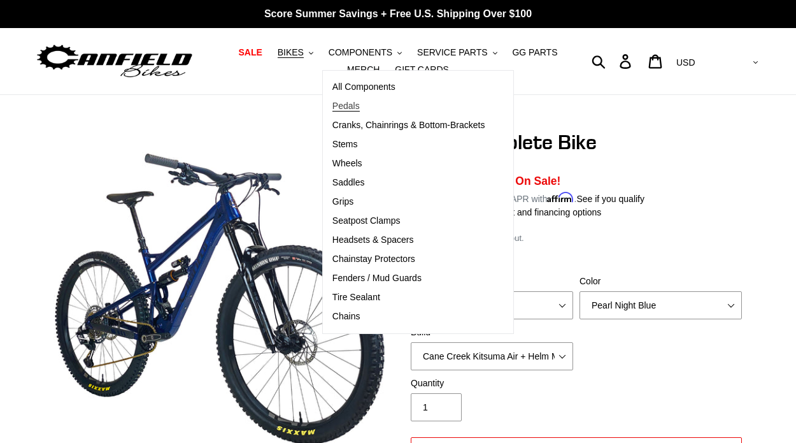
click at [357, 98] on link "Pedals" at bounding box center [409, 106] width 172 height 19
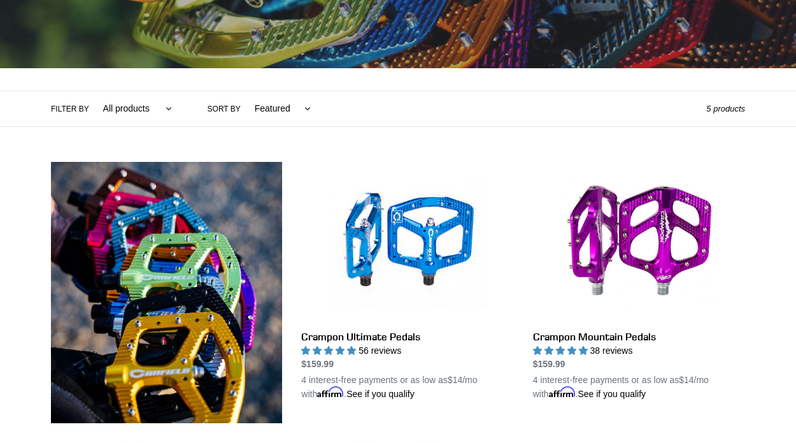
scroll to position [225, 0]
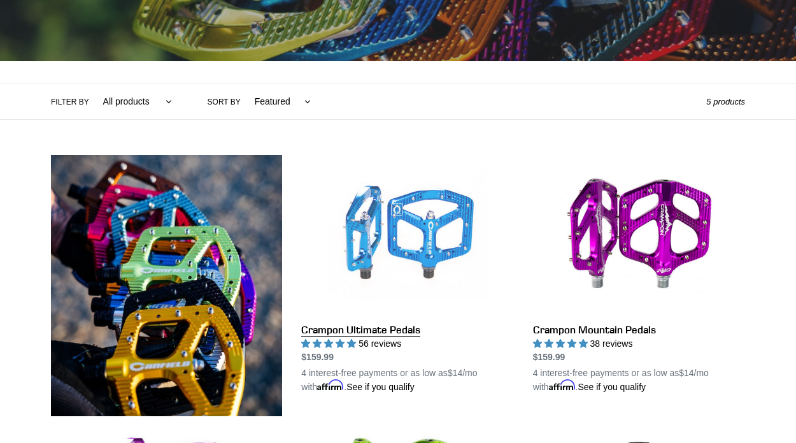
click at [423, 233] on link "Crampon Ultimate Pedals" at bounding box center [407, 274] width 212 height 239
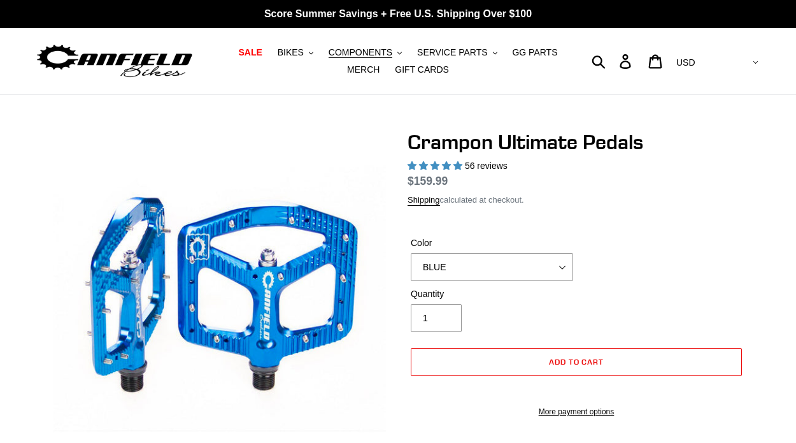
select select "highest-rating"
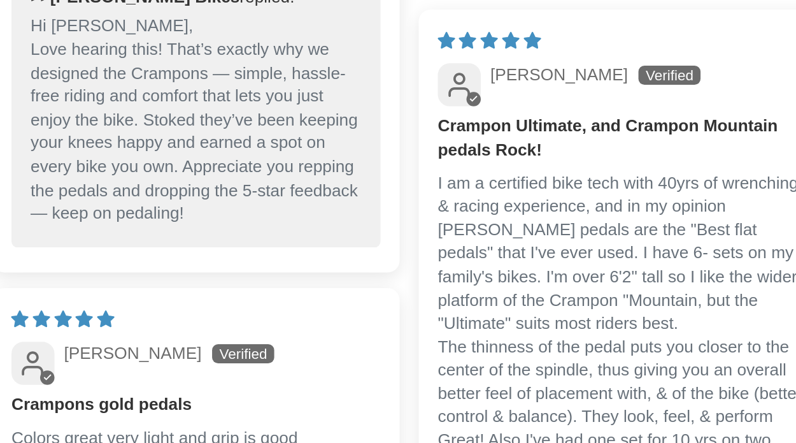
scroll to position [1297, 0]
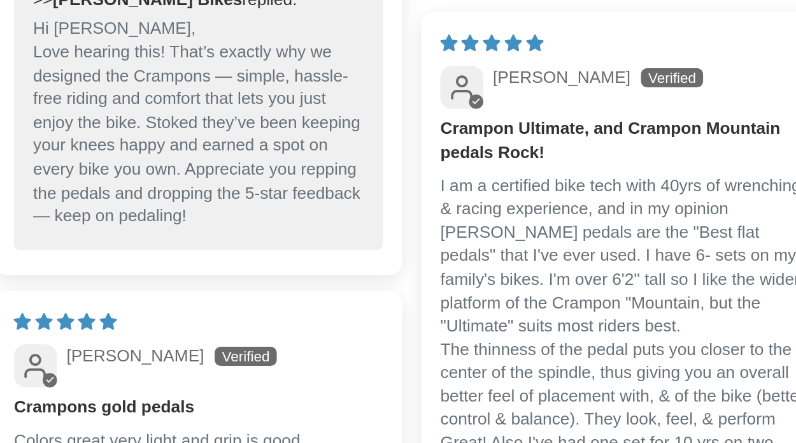
click at [137, 308] on p "Hi Sidney, Love hearing this! That’s exactly why we designed the Crampons — sim…" at bounding box center [170, 269] width 176 height 112
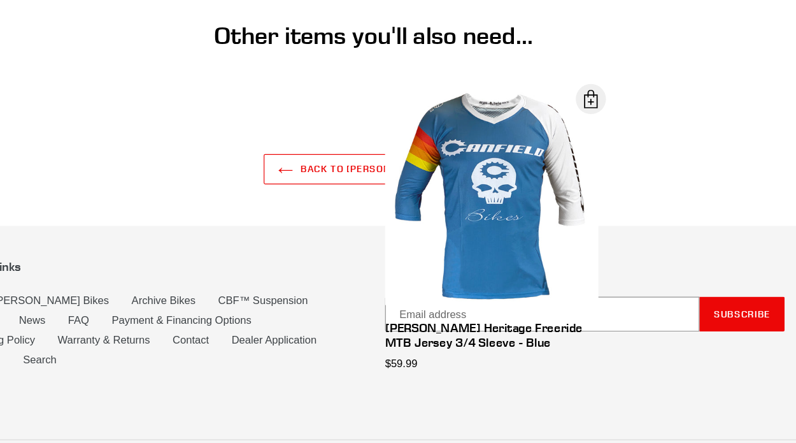
scroll to position [2164, 0]
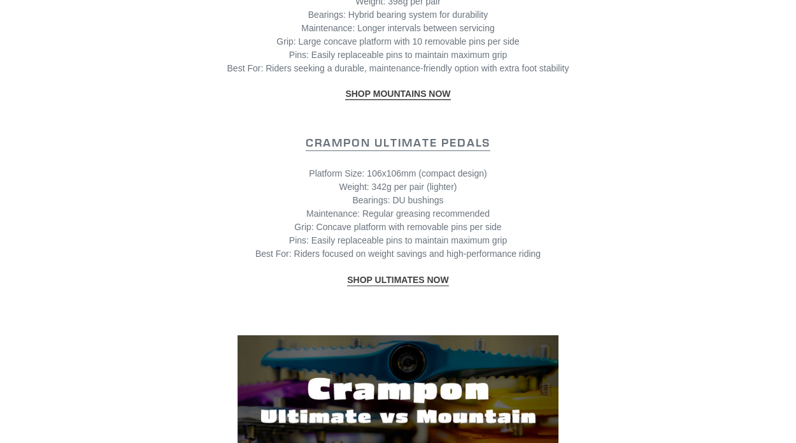
scroll to position [1537, 0]
